Goal: Task Accomplishment & Management: Manage account settings

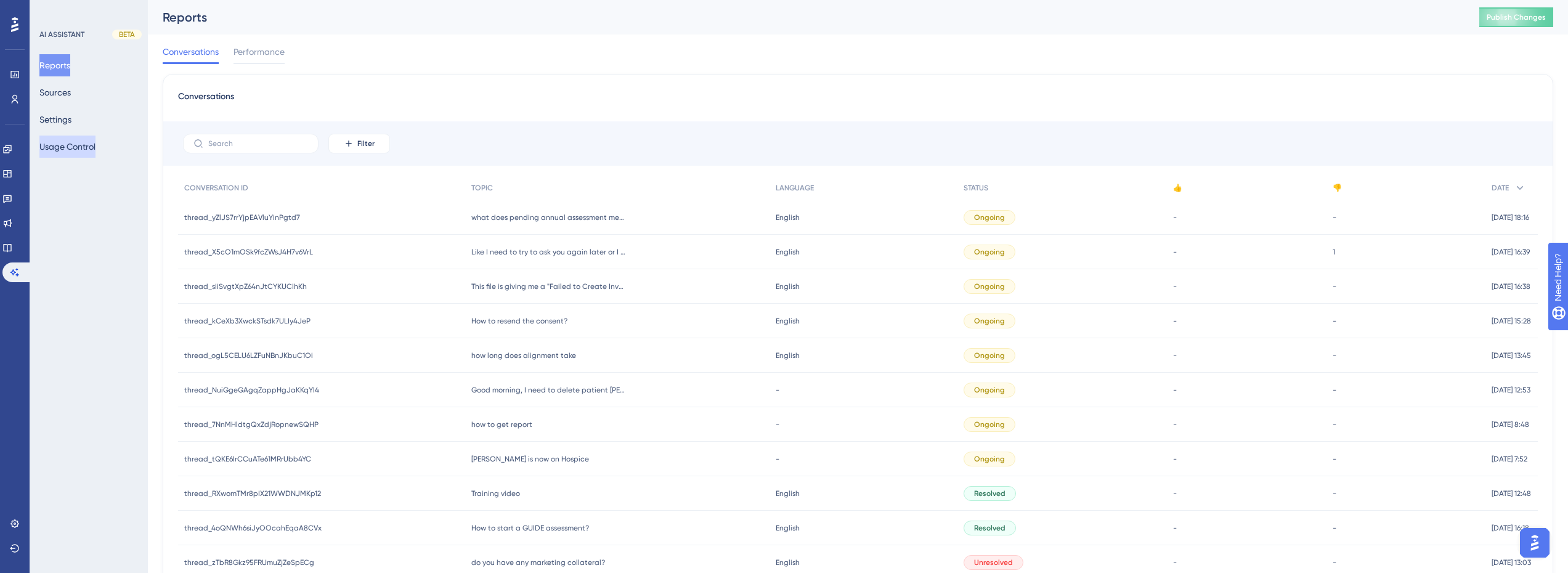
click at [86, 149] on button "Usage Control" at bounding box center [68, 146] width 56 height 22
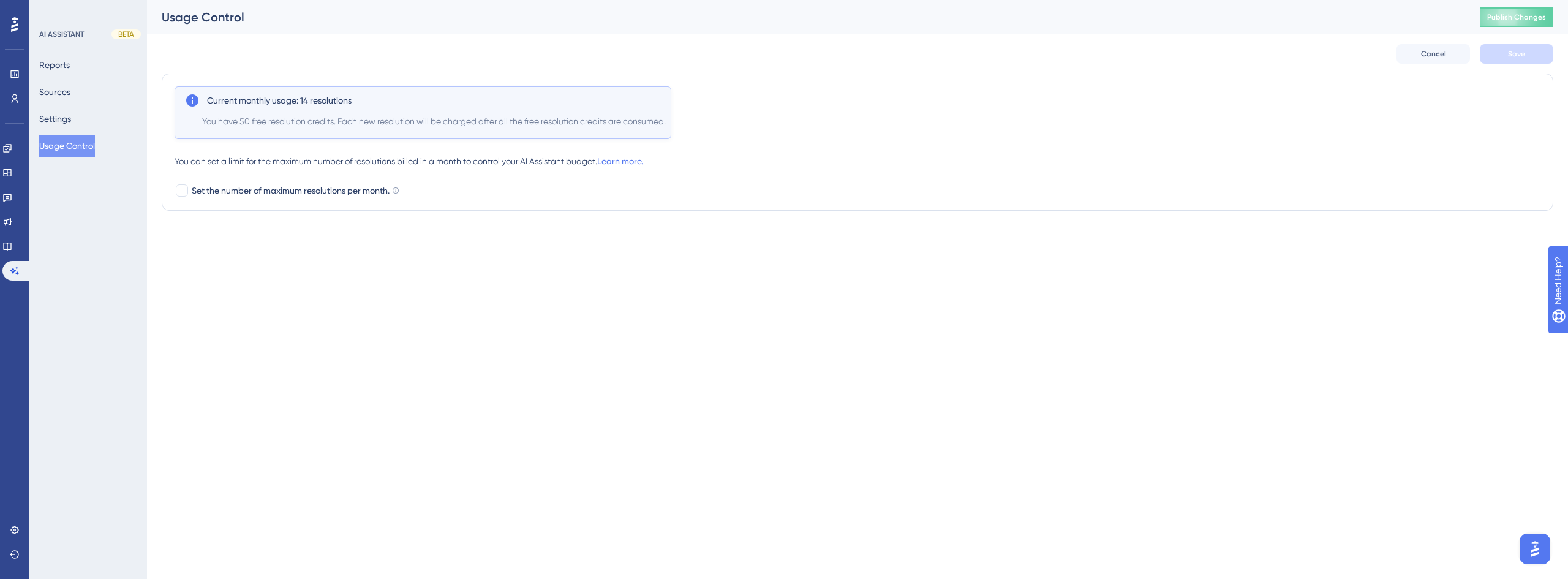
click at [66, 120] on div "LEAVE A REVIEW COPY SHARE LINK" at bounding box center [783, 309] width 1568 height 579
click at [69, 91] on div "LEAVE A REVIEW COPY SHARE LINK" at bounding box center [783, 309] width 1568 height 579
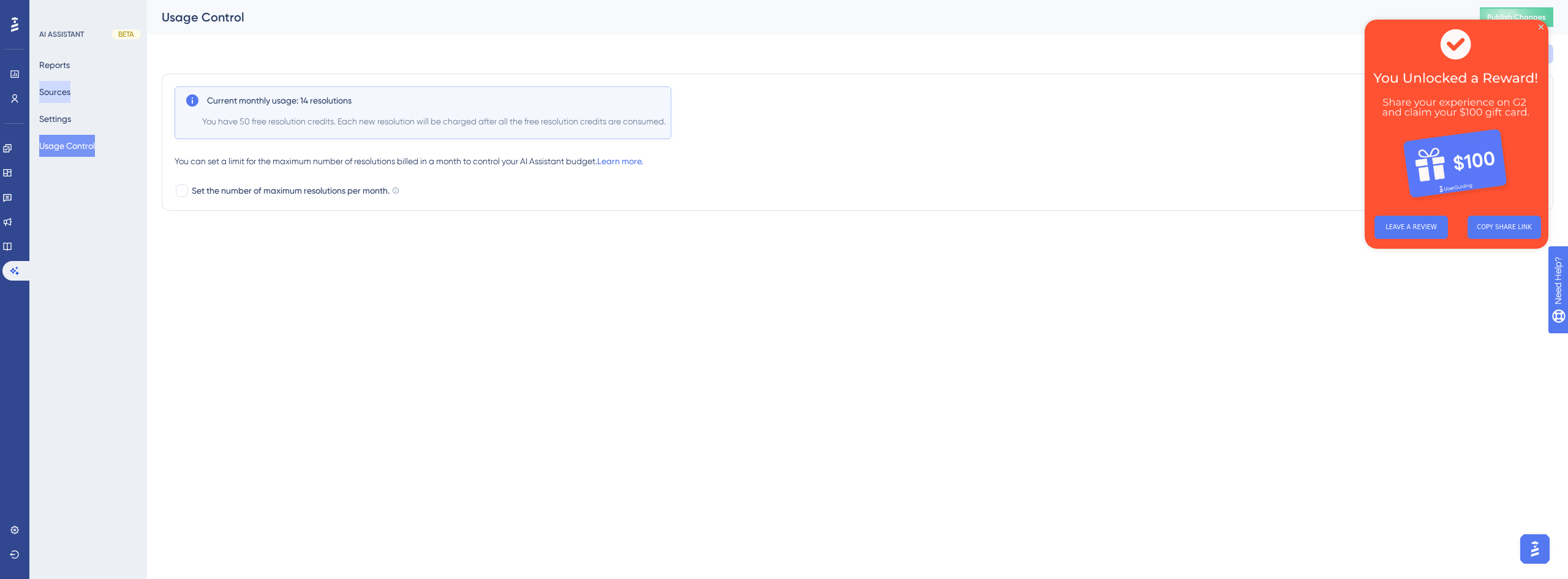
click at [66, 98] on button "Sources" at bounding box center [55, 92] width 31 height 22
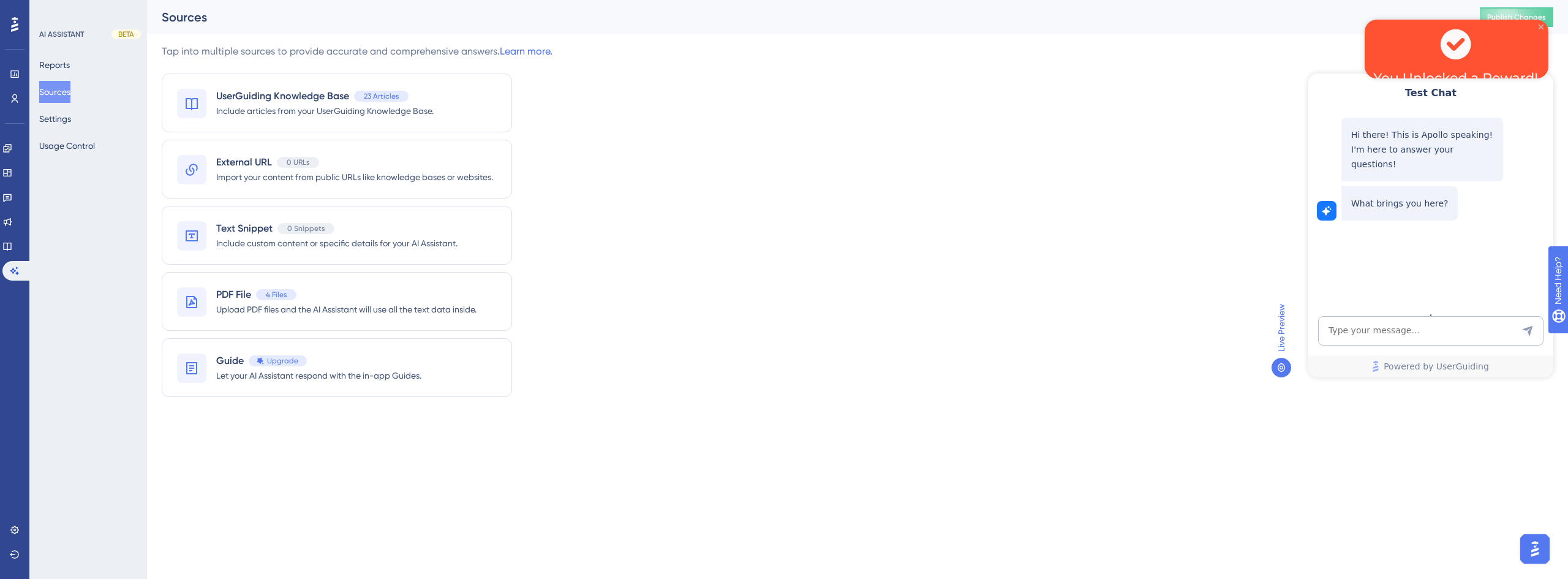
drag, startPoint x: 1541, startPoint y: 29, endPoint x: 2905, endPoint y: 50, distance: 1364.2
click at [1541, 29] on icon "Close Preview" at bounding box center [1541, 27] width 5 height 5
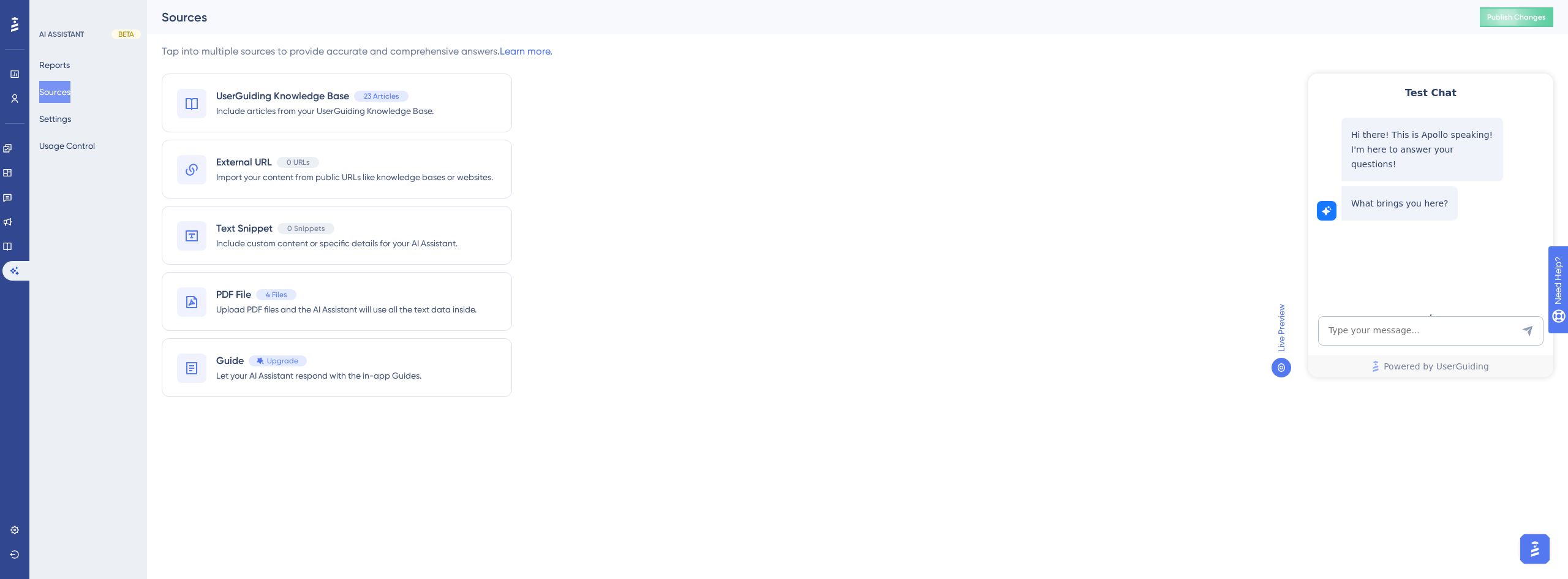
click at [377, 296] on div "PDF File 4 Files" at bounding box center [346, 294] width 260 height 14
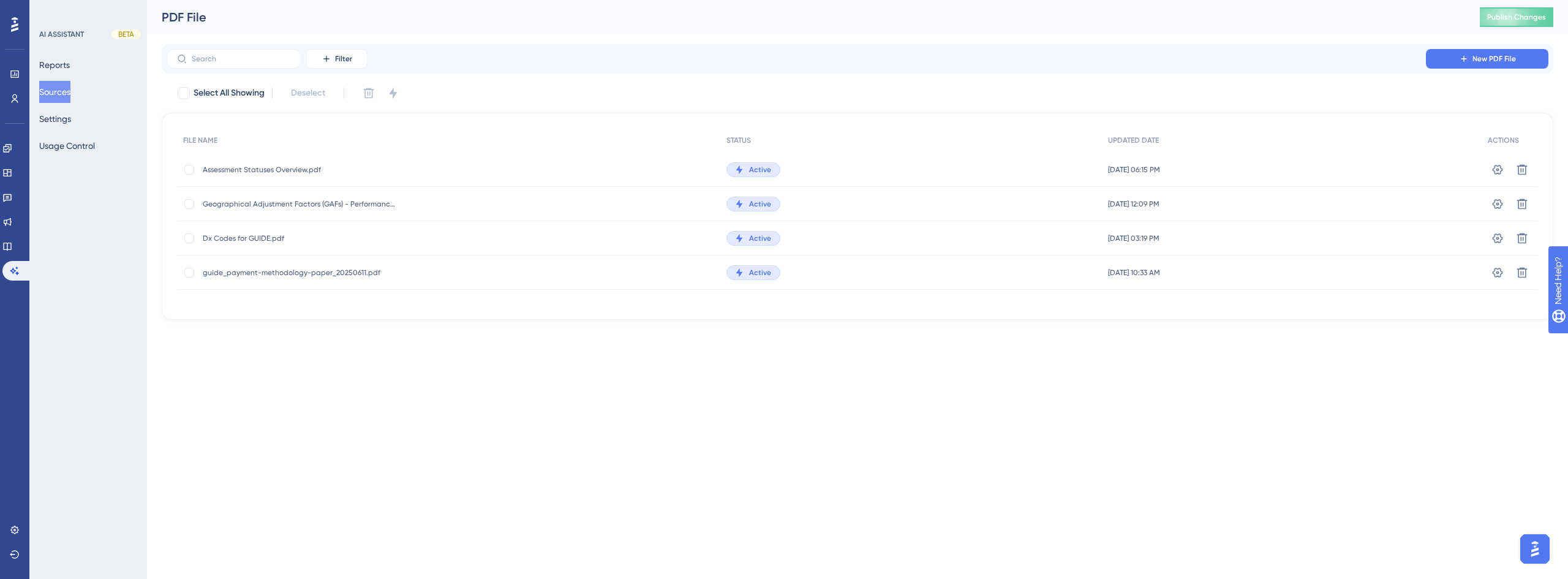
click at [296, 171] on span "Assessment Statuses Overview.pdf" at bounding box center [300, 170] width 196 height 10
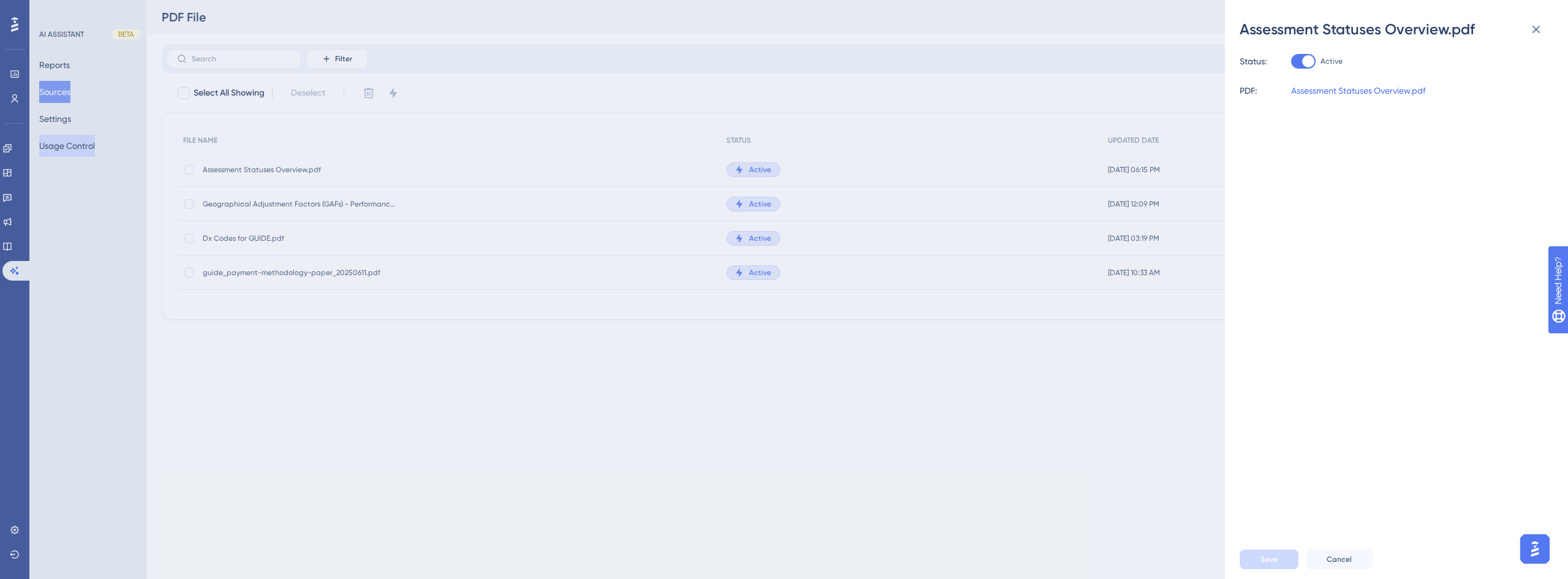
drag, startPoint x: 68, startPoint y: 124, endPoint x: 71, endPoint y: 151, distance: 27.2
click at [68, 124] on div "Assessment Statuses Overview.pdf Status: Active PDF: Assessment Statuses Overvi…" at bounding box center [784, 290] width 1568 height 579
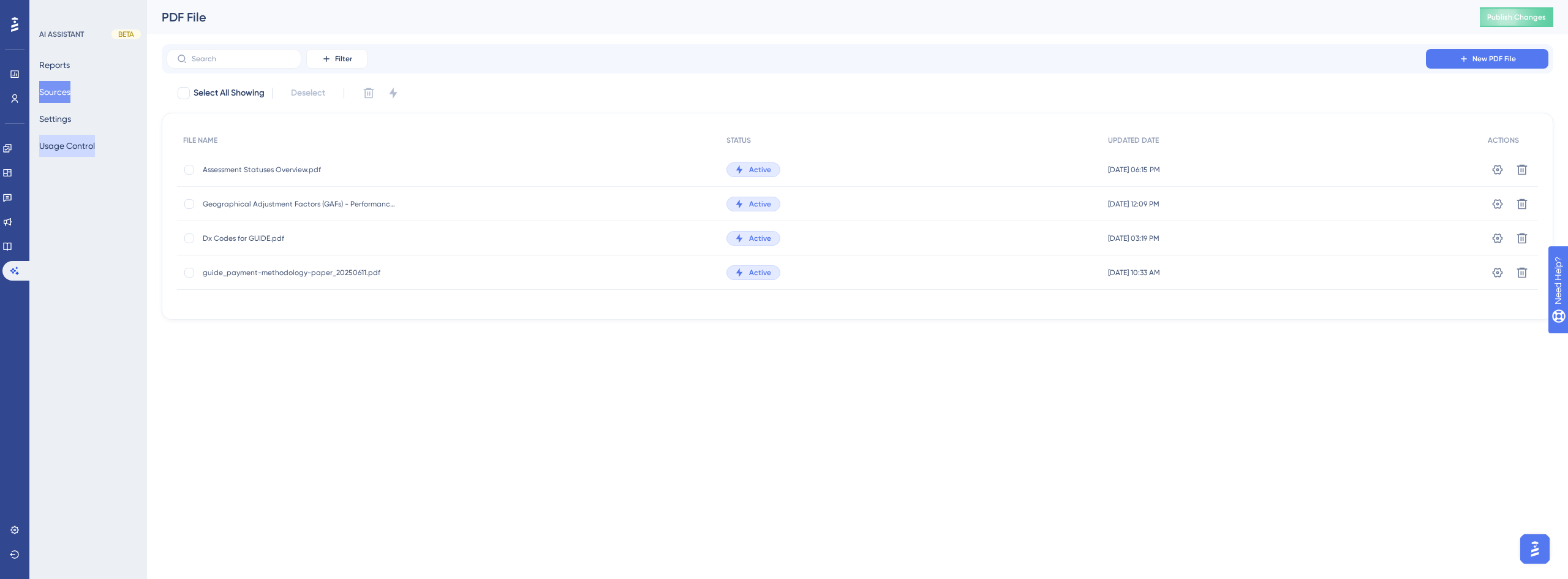
click at [71, 141] on button "Usage Control" at bounding box center [67, 146] width 56 height 22
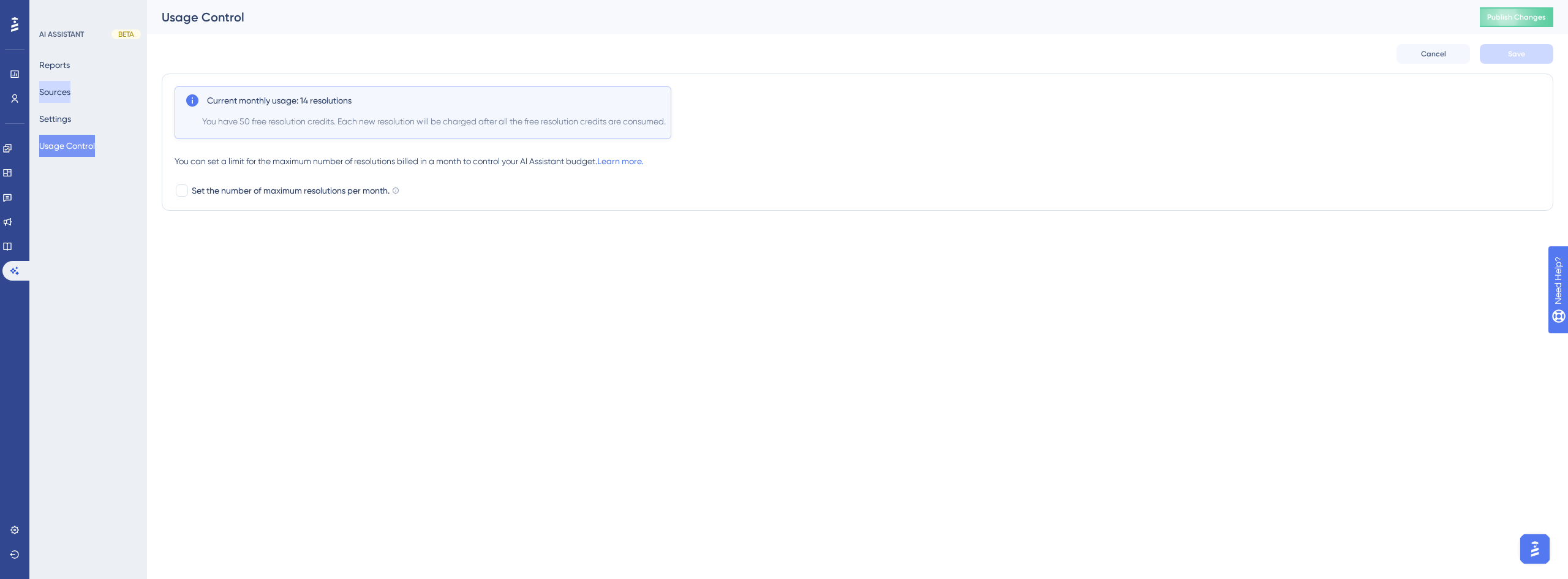
click at [66, 89] on button "Sources" at bounding box center [55, 92] width 31 height 22
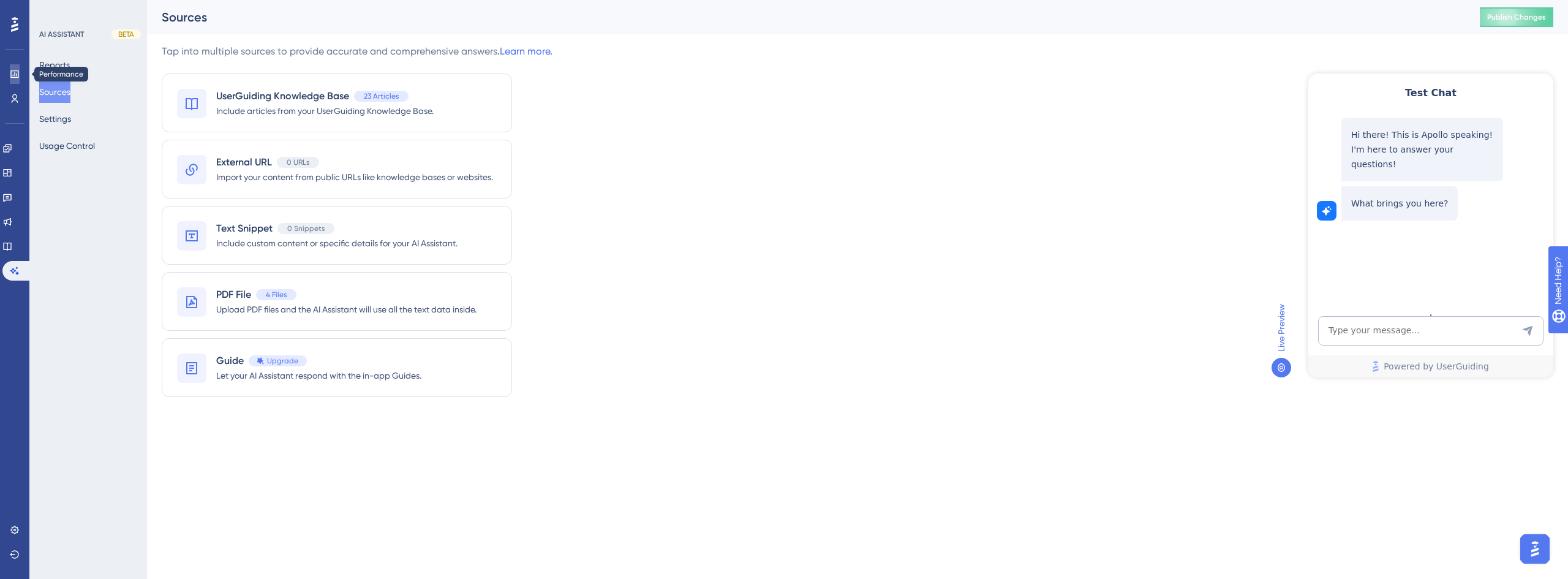
click at [14, 77] on icon at bounding box center [13, 74] width 8 height 8
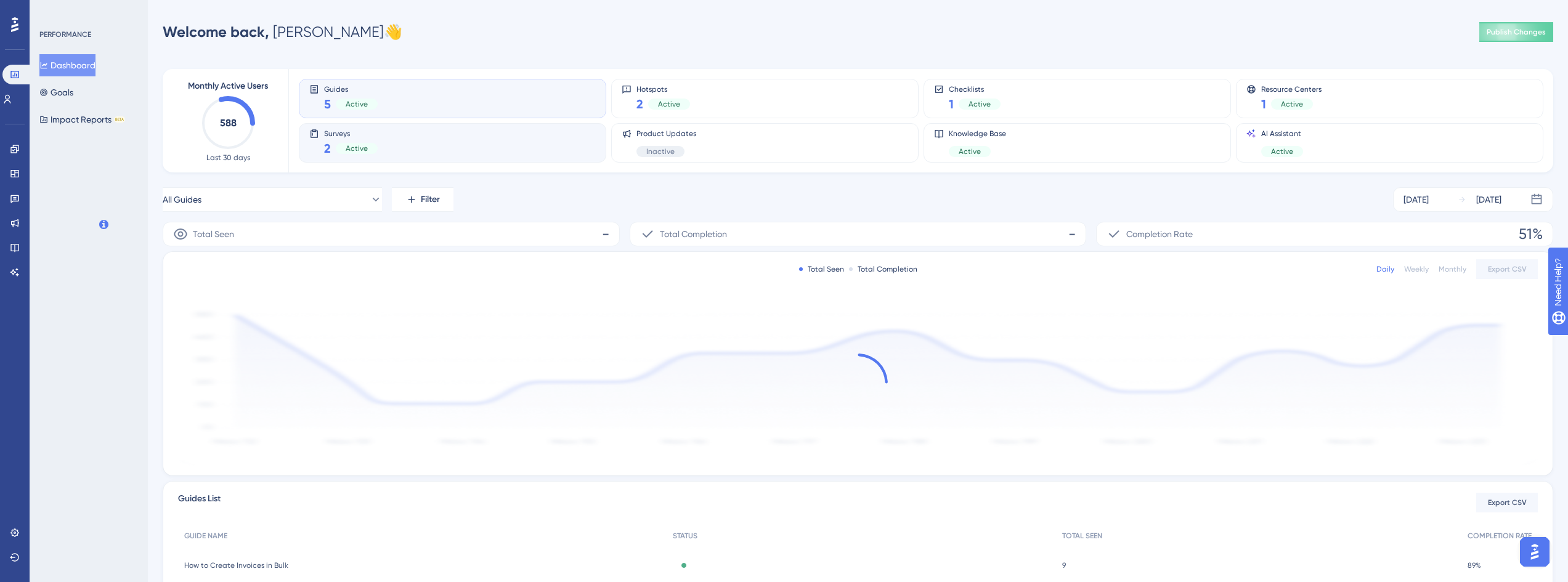
click at [508, 159] on div "Surveys 2 Active" at bounding box center [452, 143] width 307 height 40
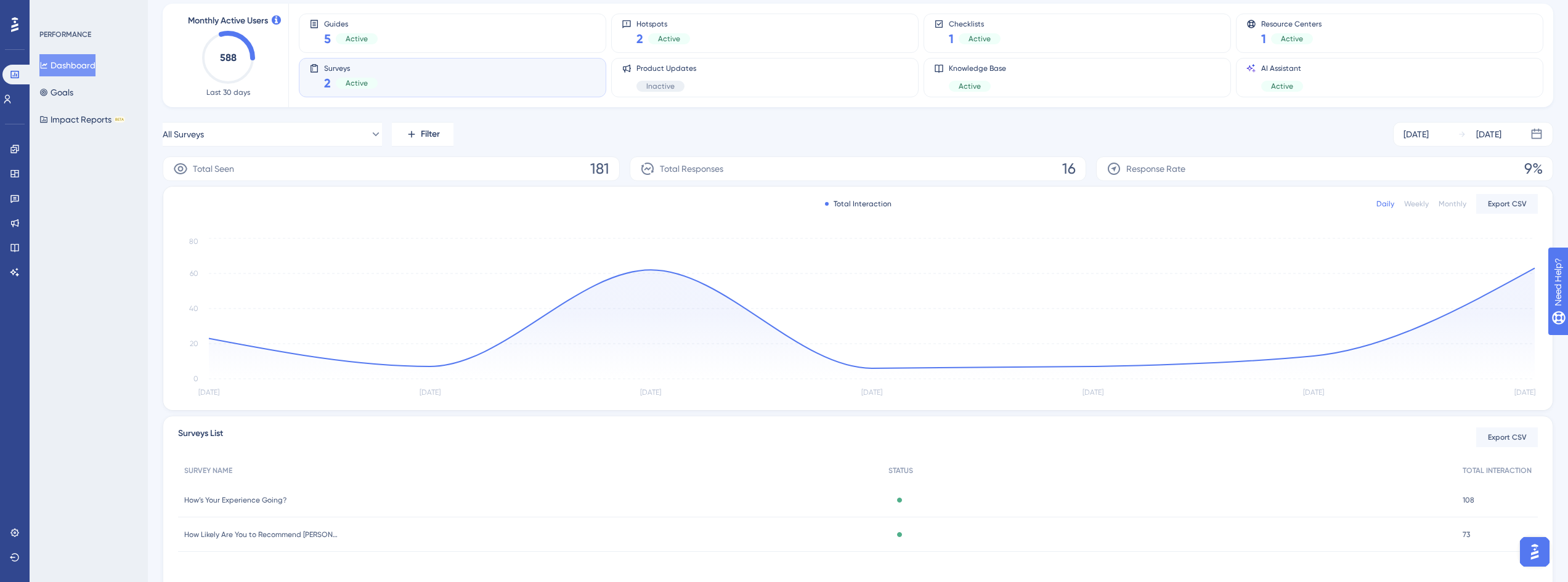
scroll to position [114, 0]
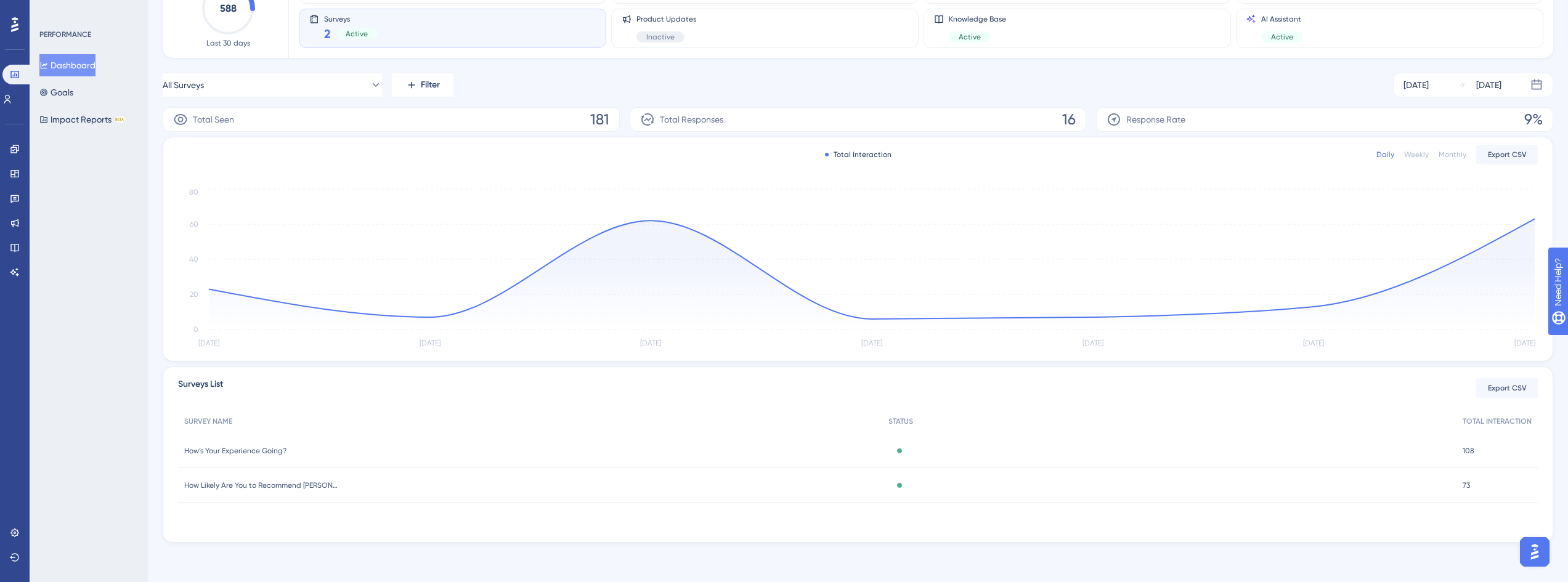
click at [231, 450] on span "How’s Your Experience Going?" at bounding box center [235, 451] width 102 height 10
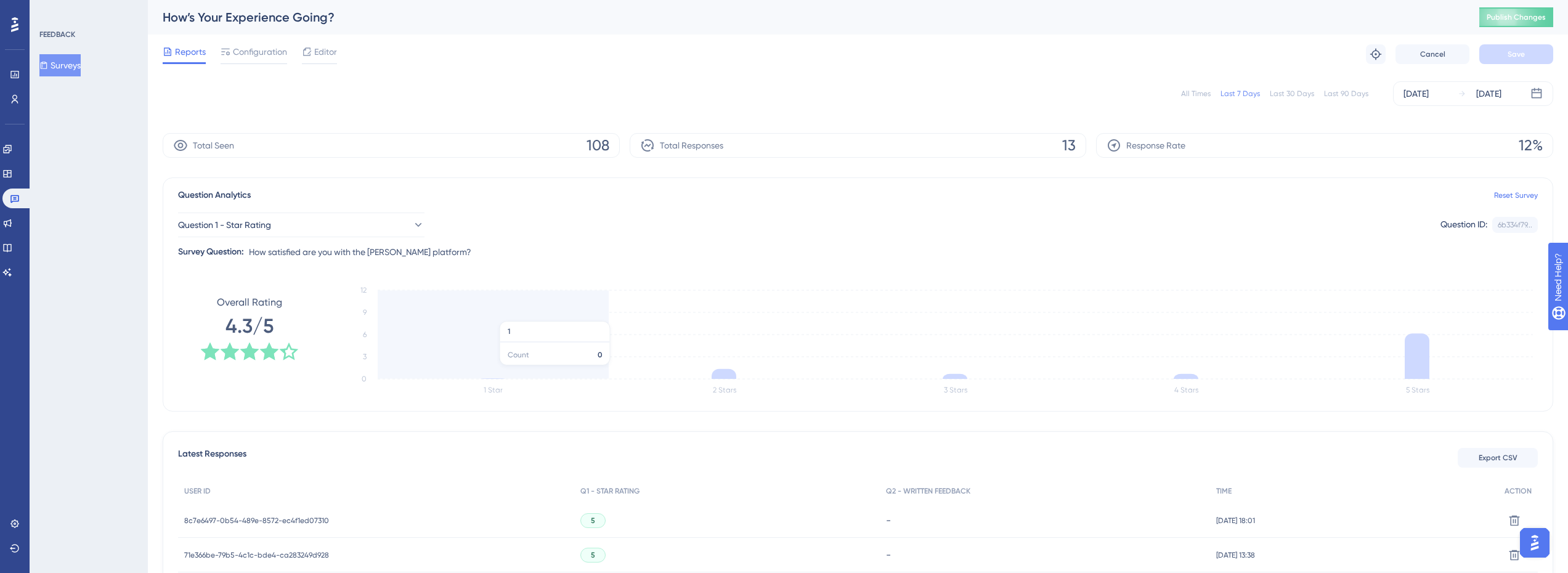
scroll to position [246, 0]
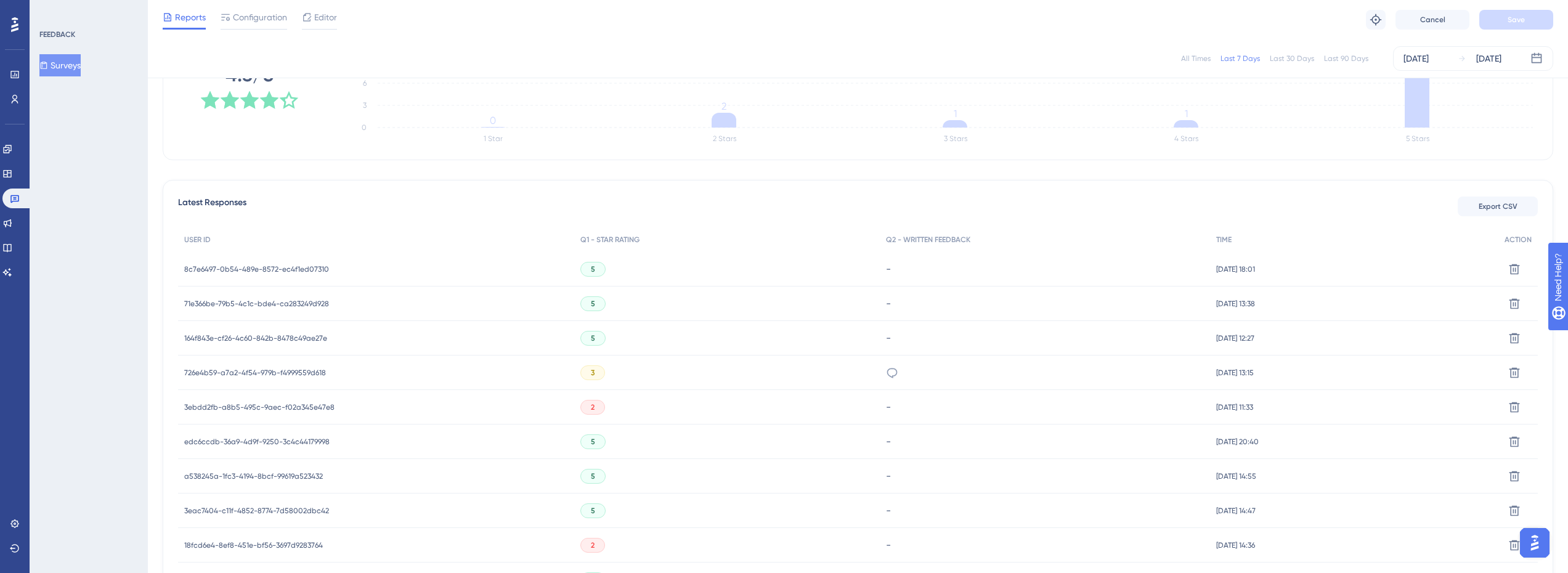
click at [314, 270] on span "8c7e6497-0b54-489e-8572-ec4f1ed07310" at bounding box center [257, 269] width 145 height 10
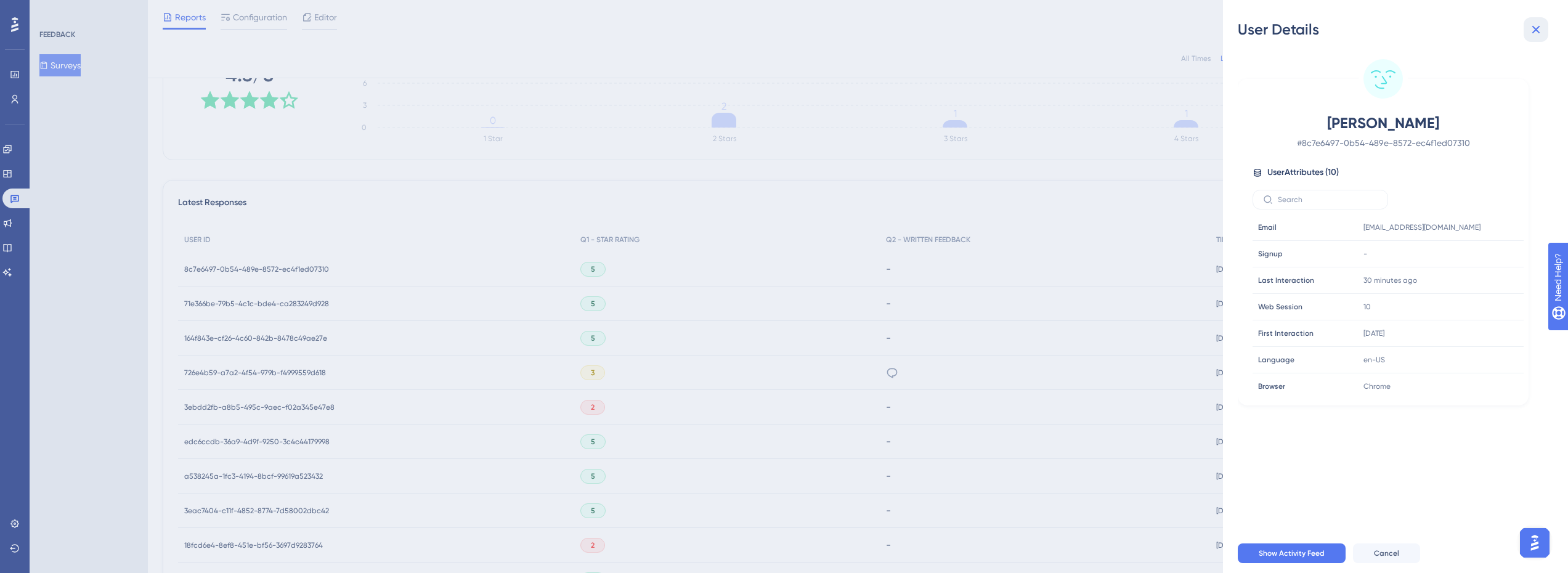
click at [1543, 30] on icon at bounding box center [1536, 29] width 14 height 14
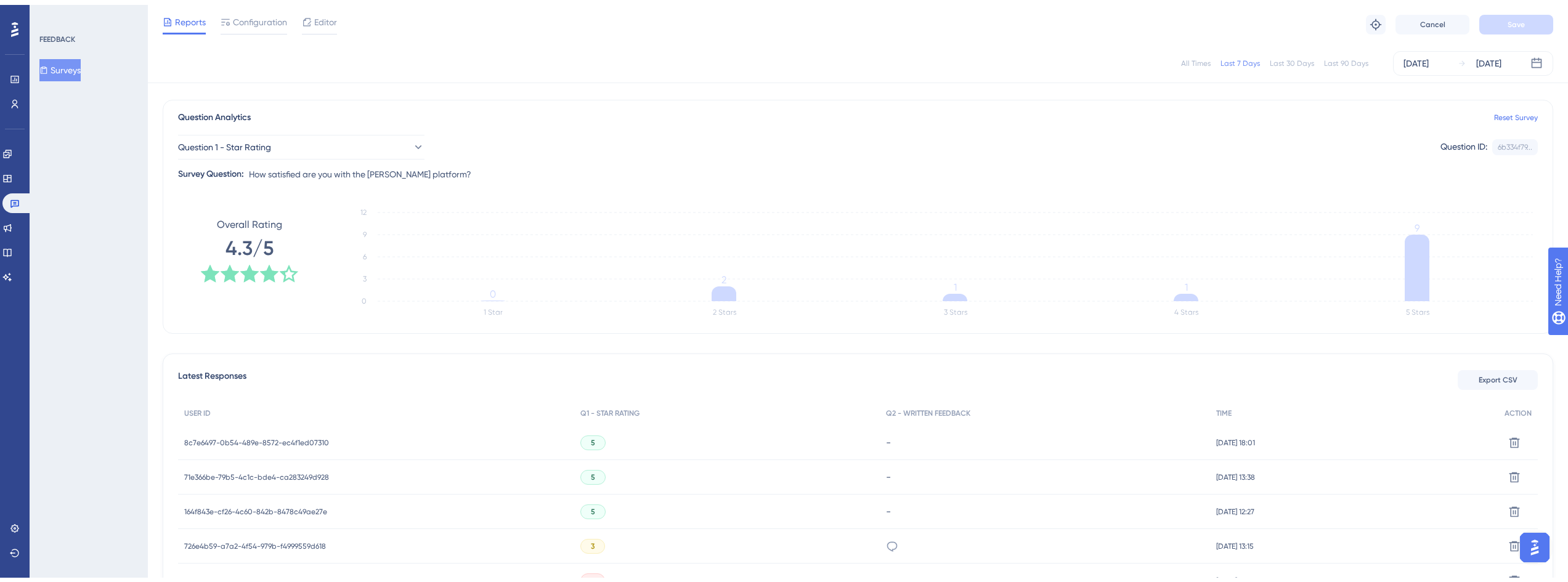
scroll to position [0, 0]
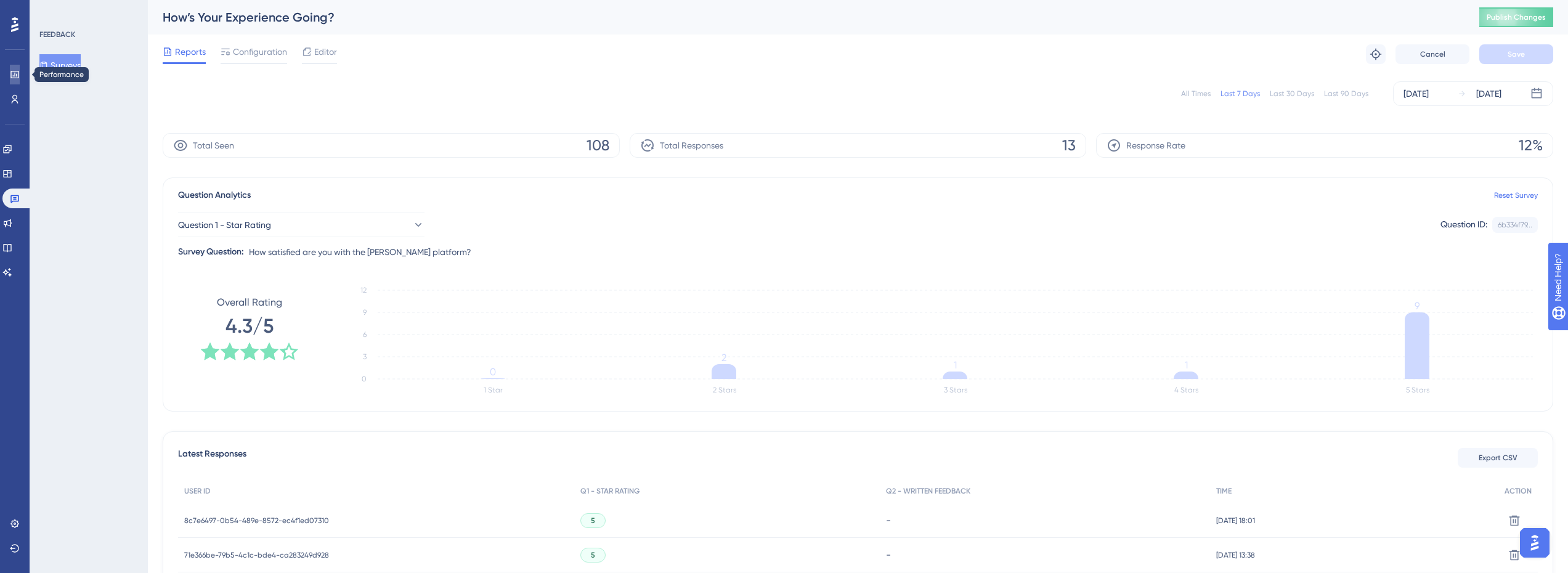
click at [19, 69] on link at bounding box center [15, 74] width 10 height 19
